Goal: Task Accomplishment & Management: Manage account settings

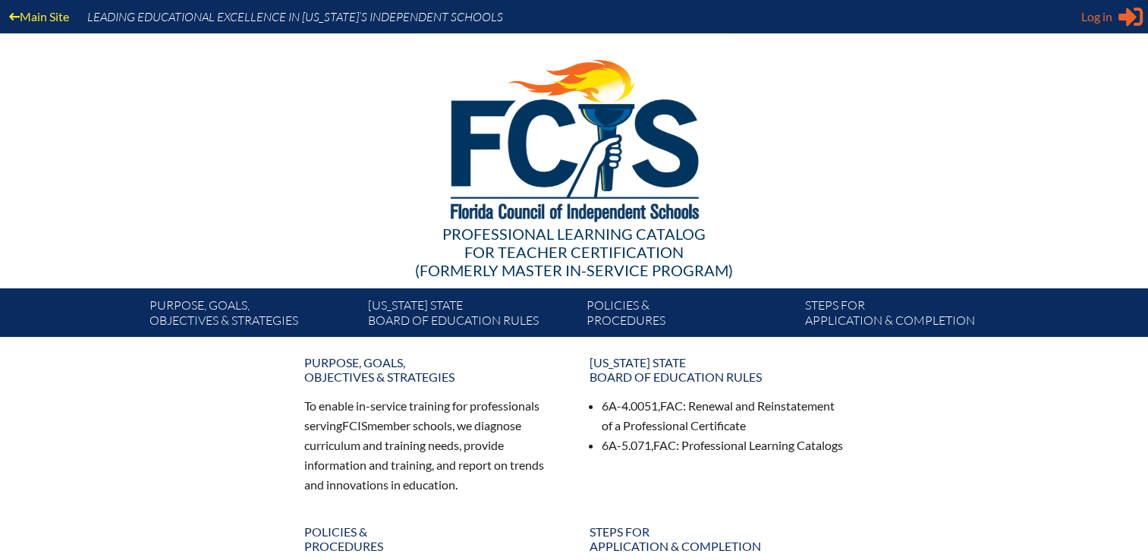
type input "[EMAIL_ADDRESS][DOMAIN_NAME]"
drag, startPoint x: 1114, startPoint y: 19, endPoint x: 1111, endPoint y: 36, distance: 17.7
click at [1114, 19] on div "Log in Close Sign in or register" at bounding box center [1111, 17] width 61 height 24
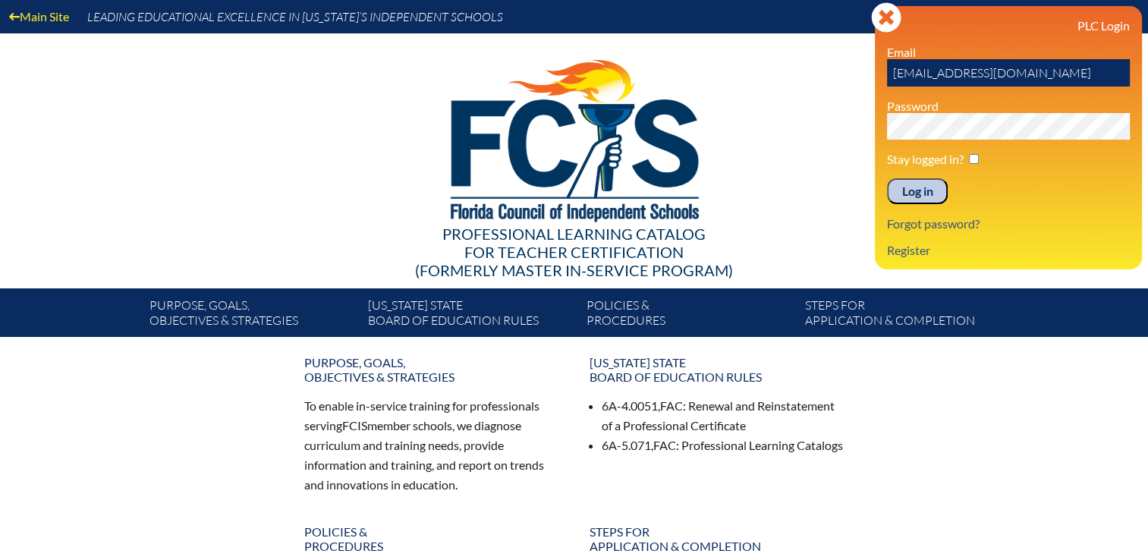
drag, startPoint x: 913, startPoint y: 188, endPoint x: 954, endPoint y: 171, distance: 44.2
click at [916, 188] on input "Log in" at bounding box center [917, 191] width 61 height 26
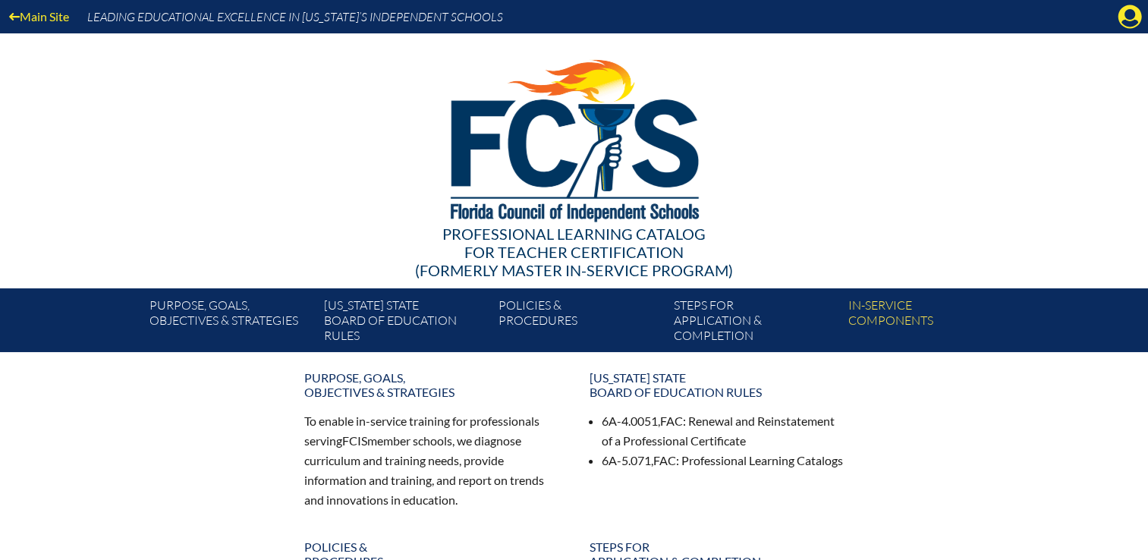
drag, startPoint x: 0, startPoint y: 0, endPoint x: 1114, endPoint y: 33, distance: 1114.2
click at [1128, 16] on icon "Manage Account" at bounding box center [1129, 17] width 24 height 24
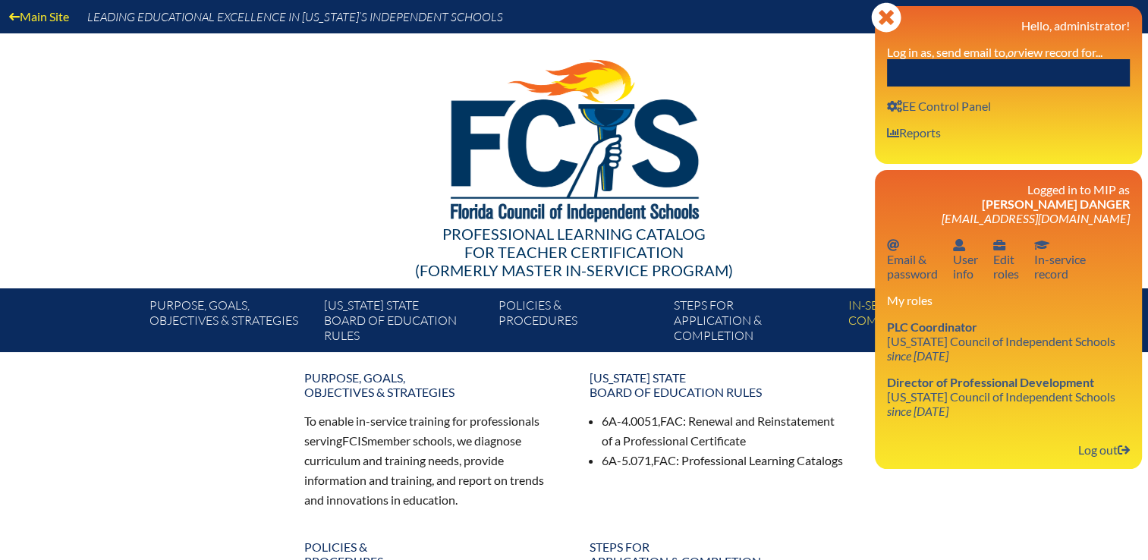
click at [1065, 70] on input "text" at bounding box center [1008, 72] width 243 height 27
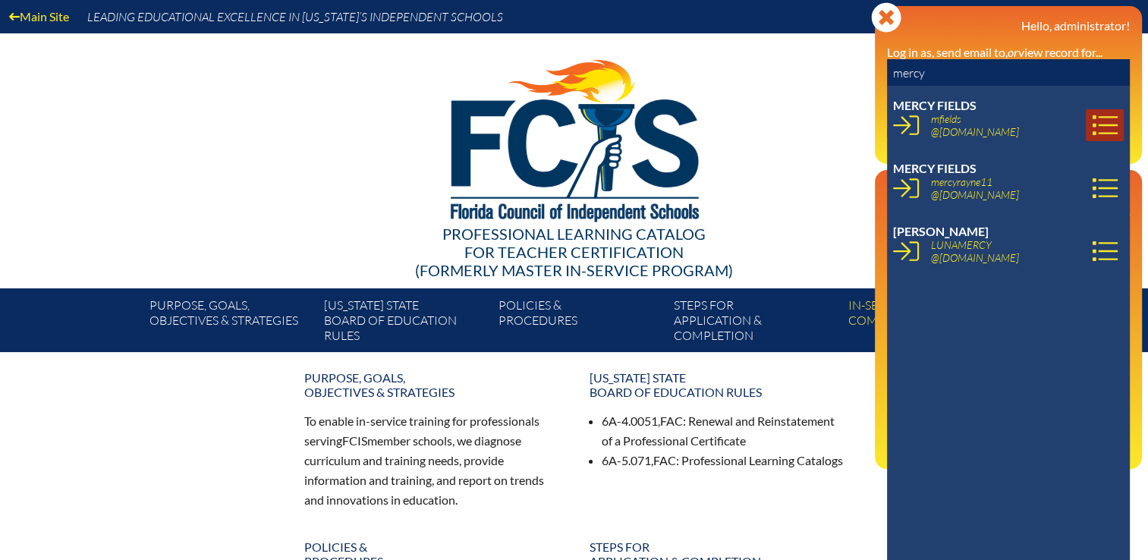
type input "mercy"
click at [1093, 124] on icon at bounding box center [1105, 125] width 26 height 26
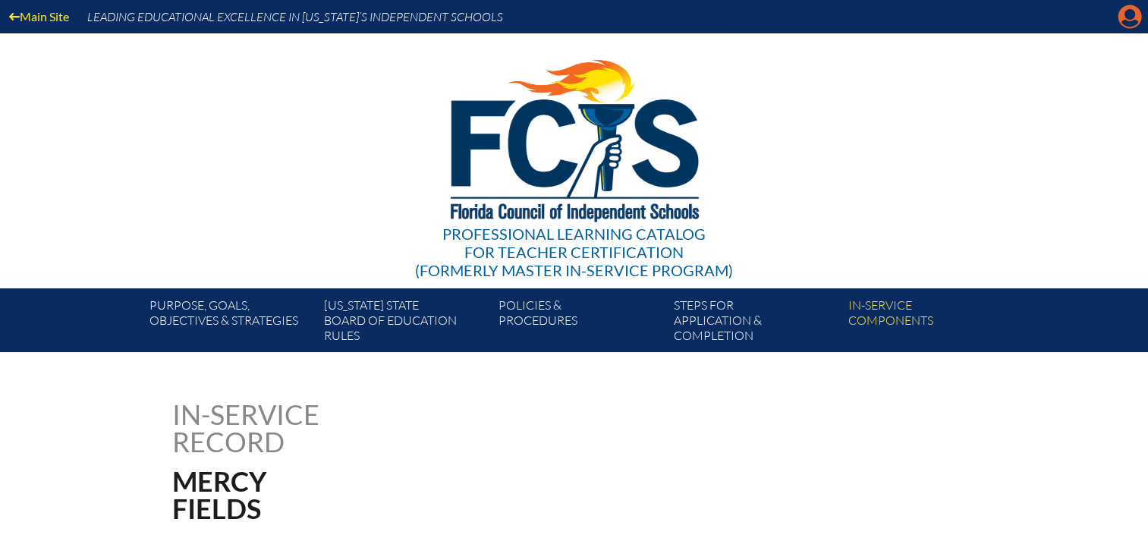
click at [1133, 22] on icon "Manage Account" at bounding box center [1129, 17] width 24 height 24
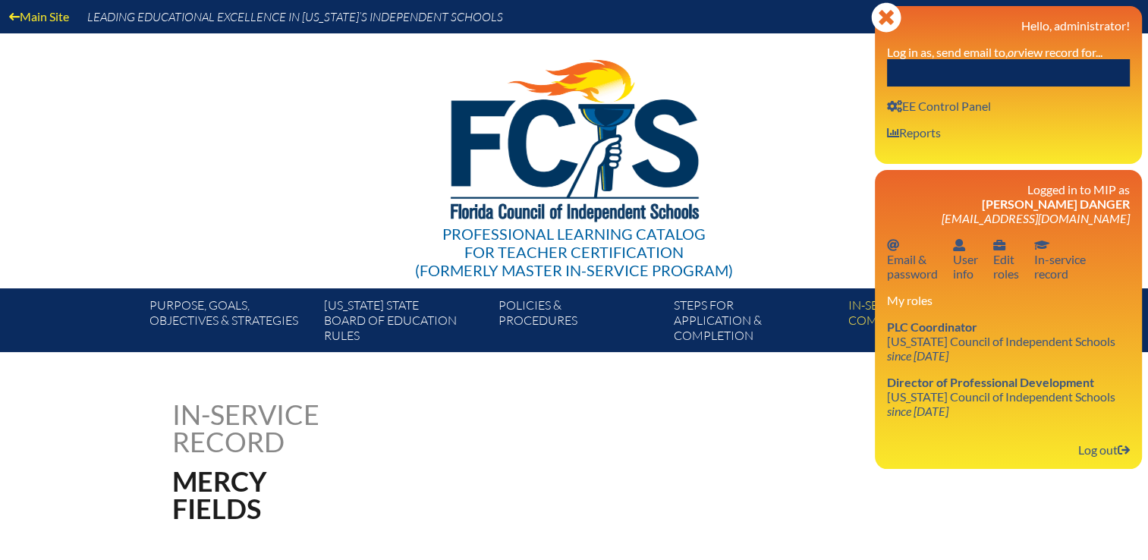
click at [1059, 74] on input "text" at bounding box center [1008, 72] width 243 height 27
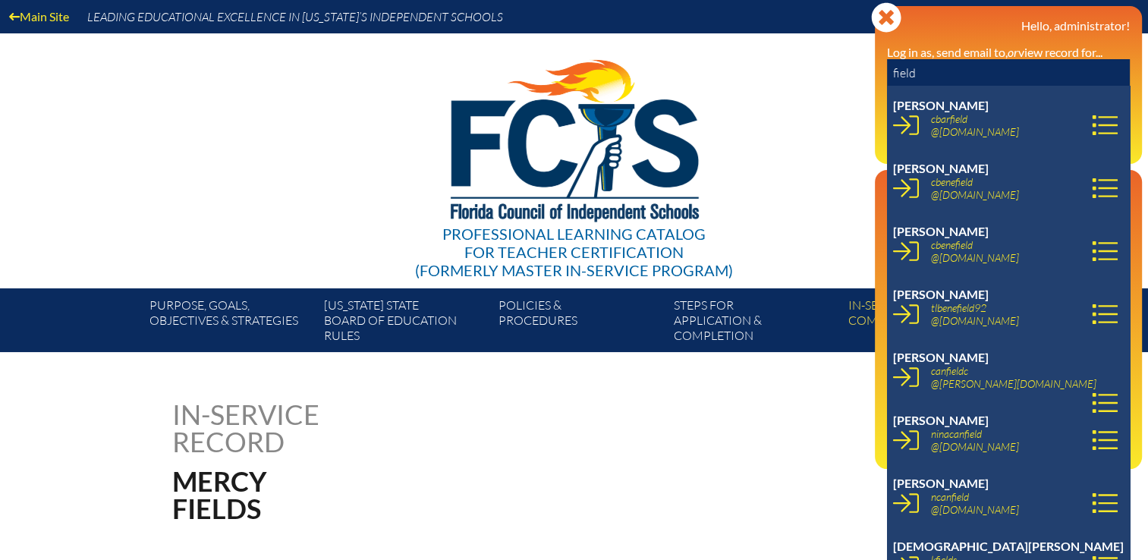
drag, startPoint x: 932, startPoint y: 79, endPoint x: 860, endPoint y: 74, distance: 73.0
click at [860, 74] on div "Main Site Leading Educational Excellence in Florida’s Independent Schools Profe…" at bounding box center [574, 176] width 1148 height 352
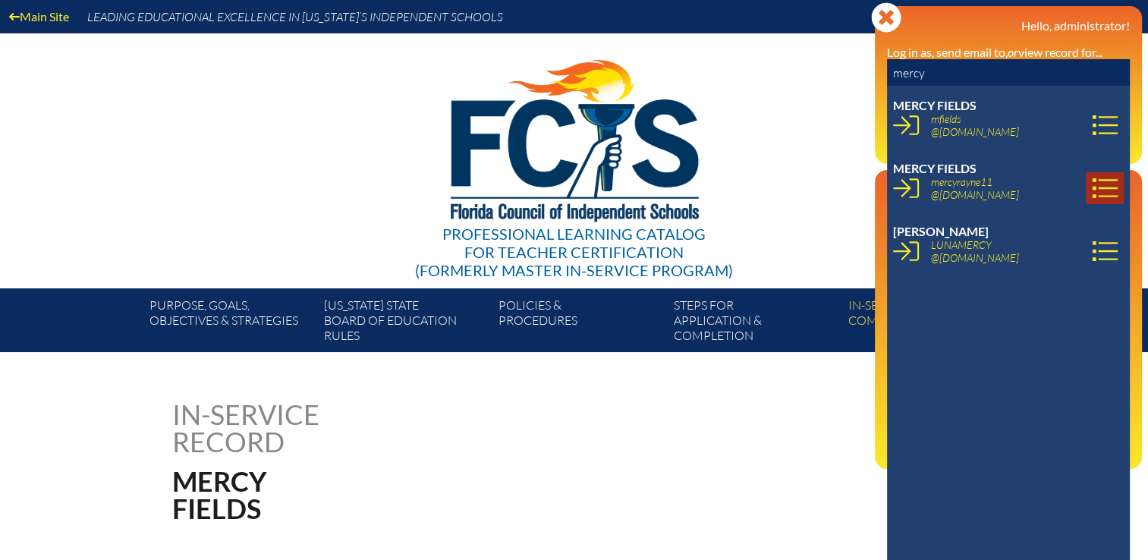
type input "mercy"
click at [1092, 181] on icon at bounding box center [1105, 188] width 26 height 26
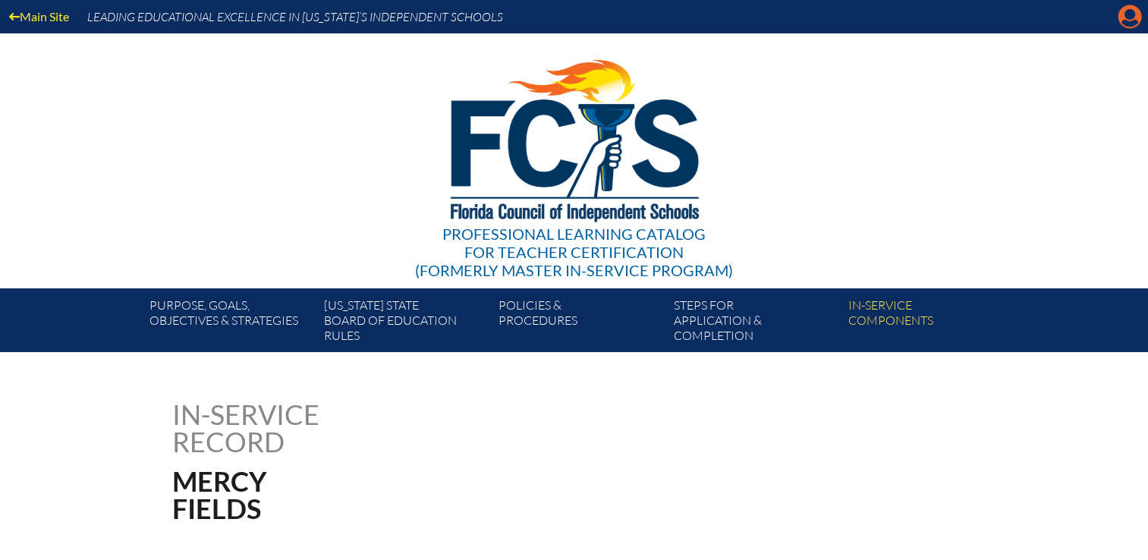
click at [1127, 17] on icon "Manage Account" at bounding box center [1129, 17] width 24 height 24
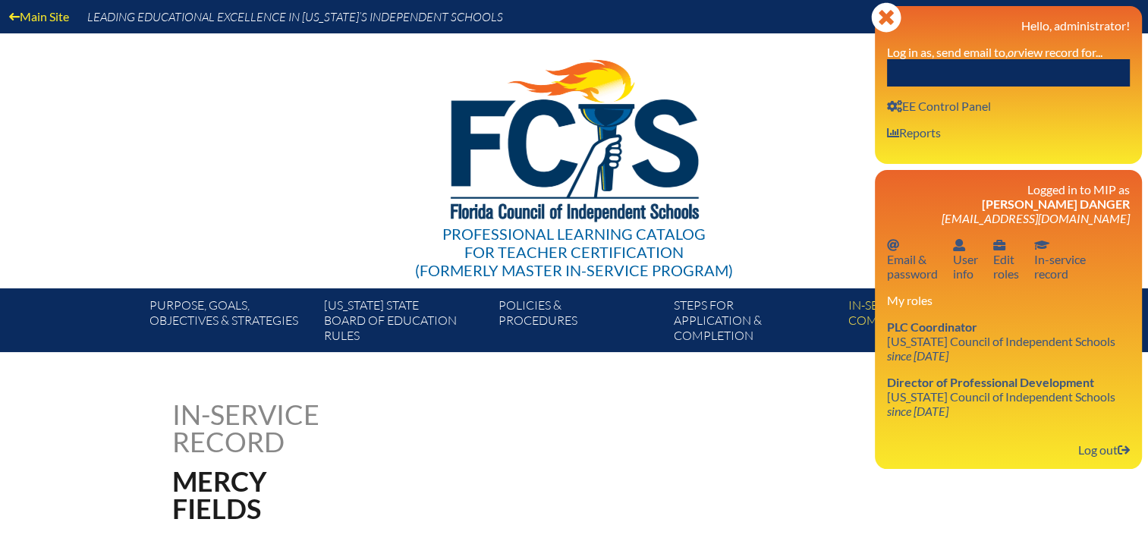
click at [1032, 62] on input "text" at bounding box center [1008, 72] width 243 height 27
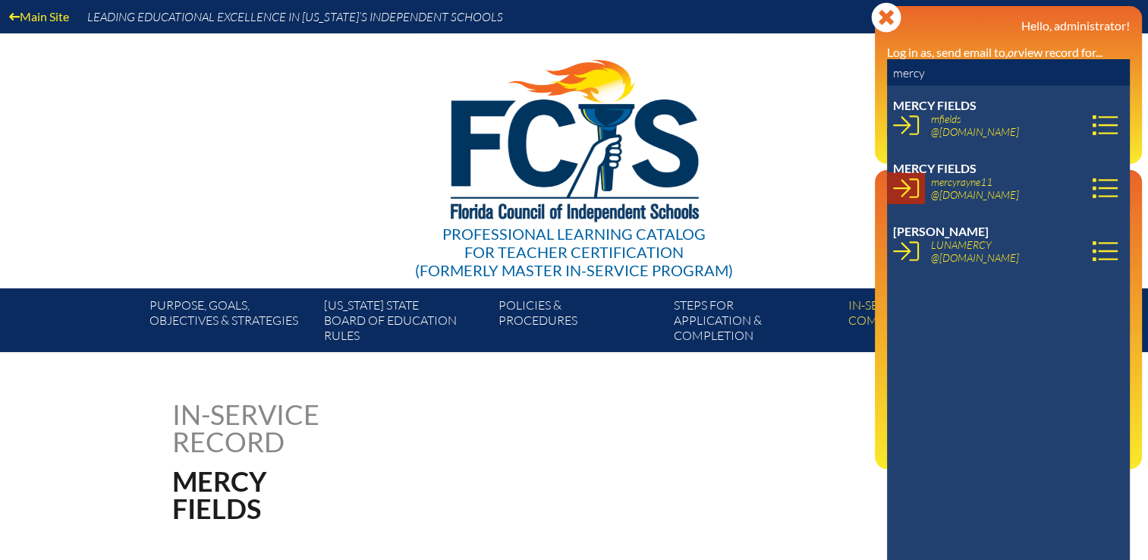
type input "mercy"
click at [907, 195] on icon at bounding box center [906, 188] width 26 height 26
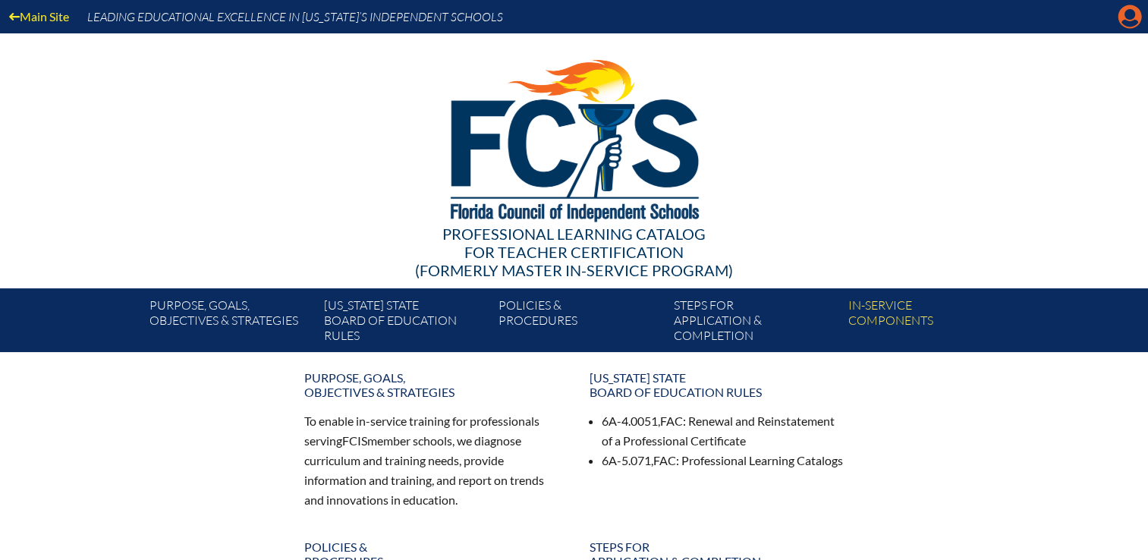
click at [1124, 14] on icon "Manage account" at bounding box center [1129, 17] width 24 height 24
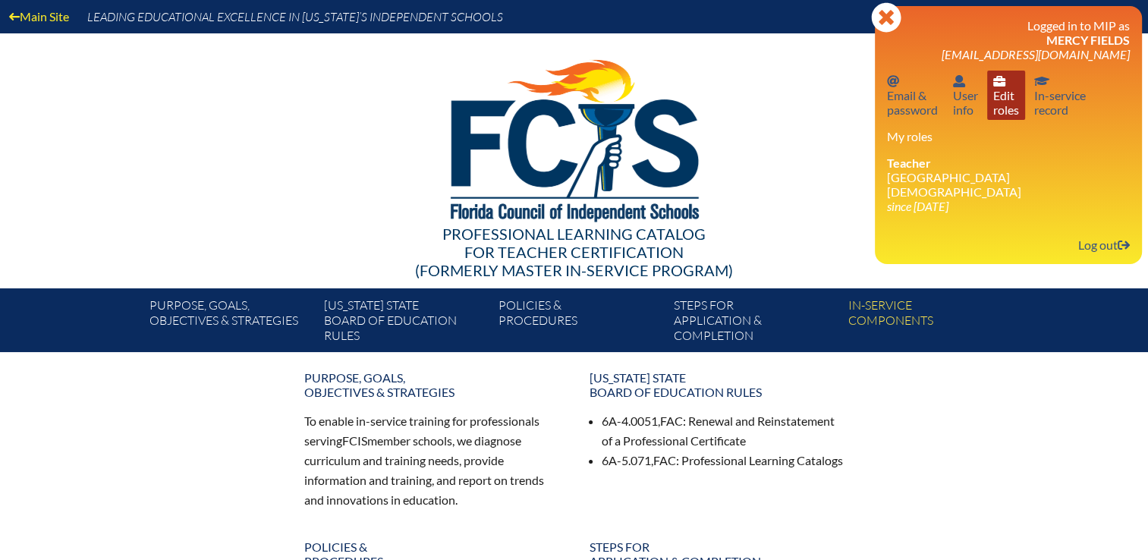
click at [1014, 114] on link "User info Edit roles" at bounding box center [1006, 95] width 38 height 49
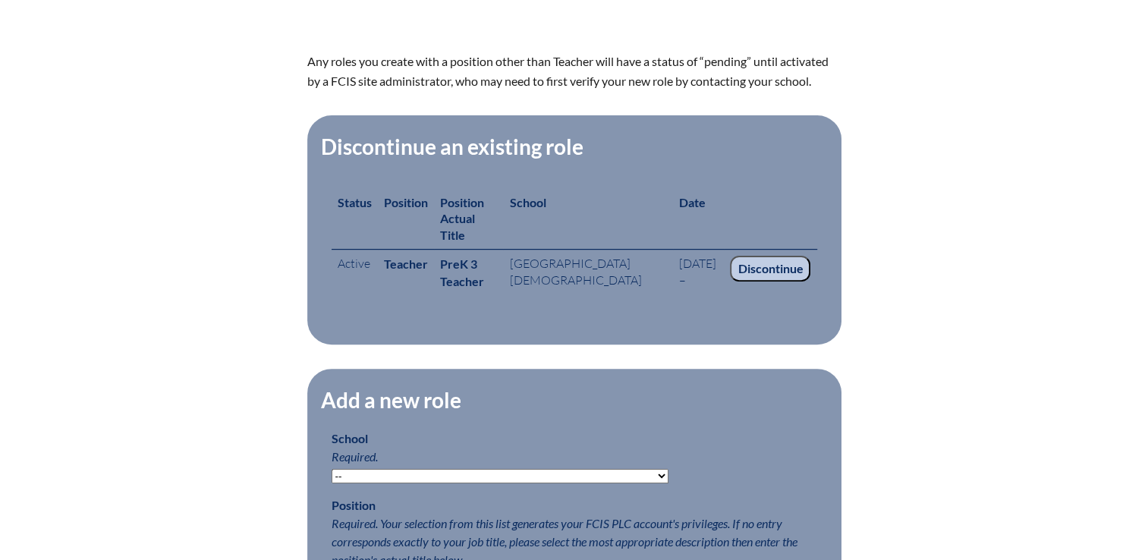
scroll to position [455, 0]
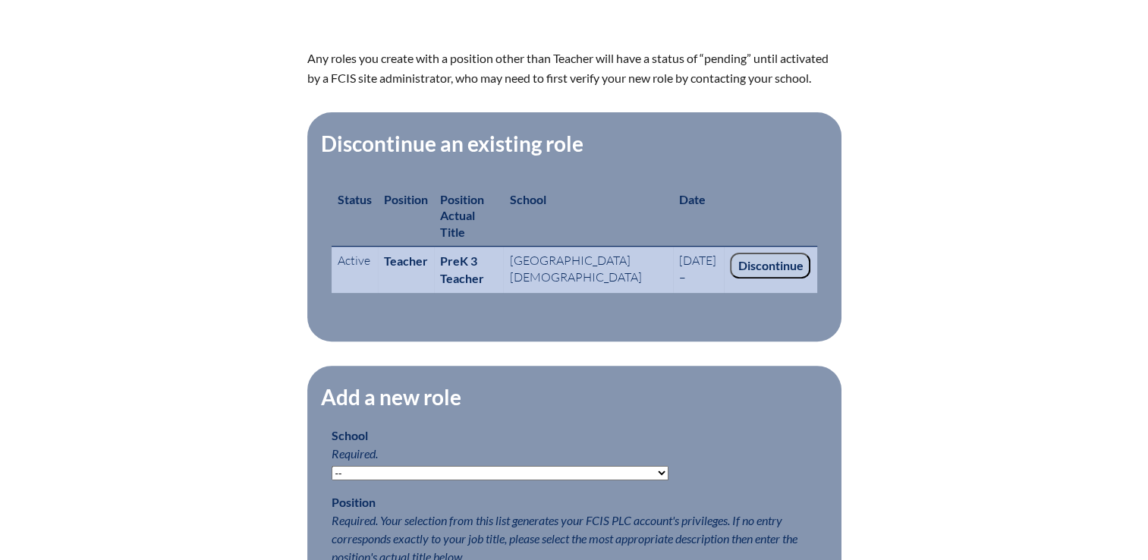
click at [795, 253] on input "Discontinue" at bounding box center [770, 266] width 80 height 26
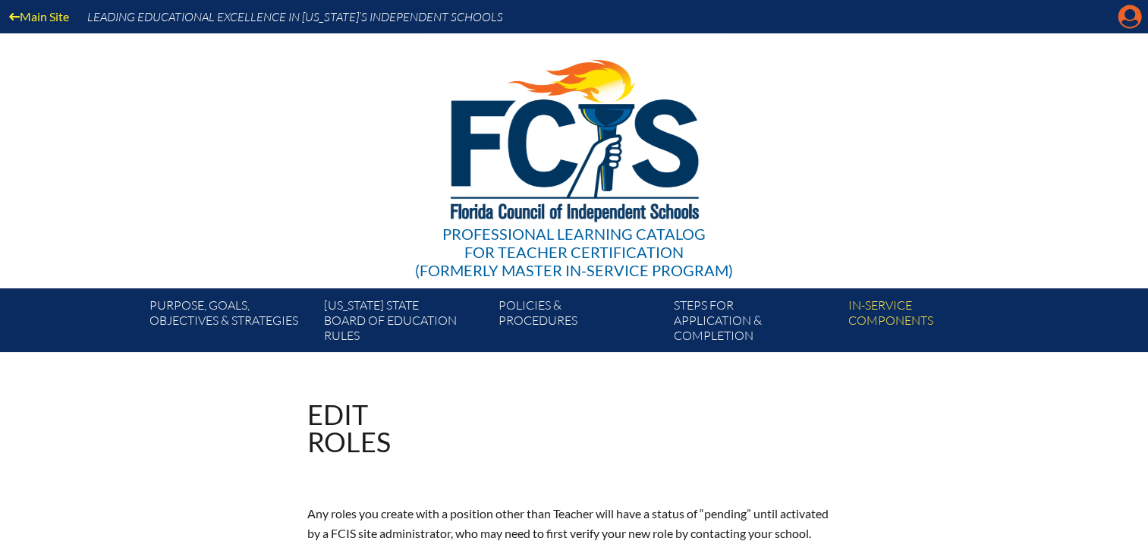
click at [1135, 22] on icon "Manage account" at bounding box center [1129, 17] width 24 height 24
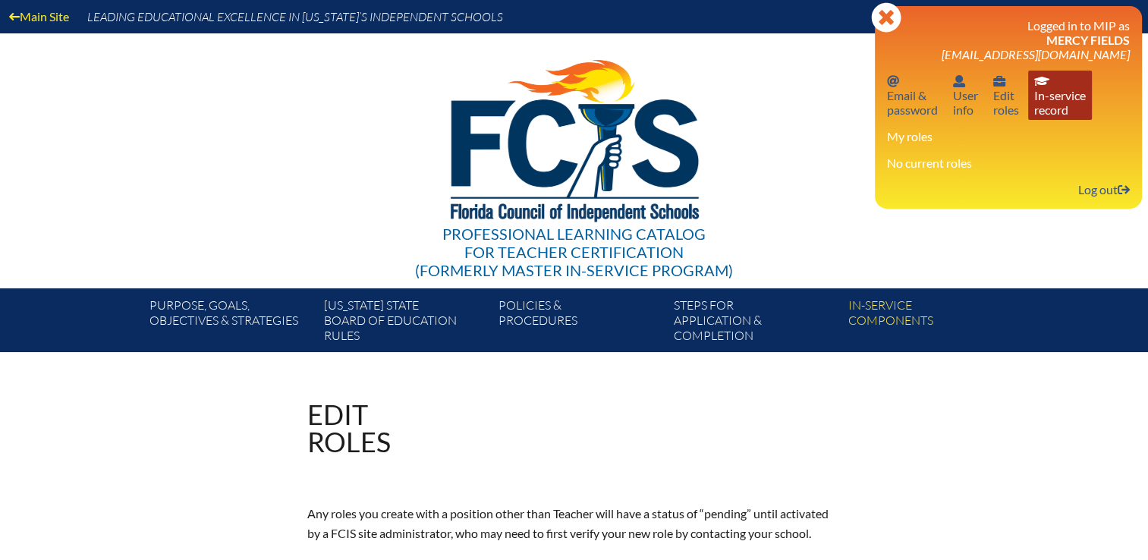
click at [1053, 102] on link "In-service record In-service record" at bounding box center [1060, 95] width 64 height 49
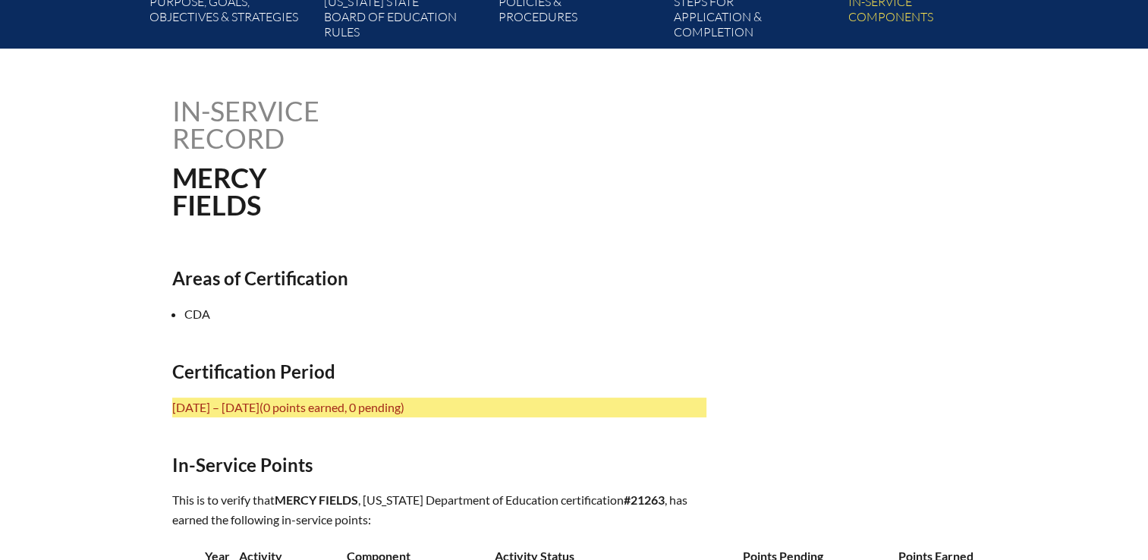
scroll to position [455, 0]
